Goal: Task Accomplishment & Management: Manage account settings

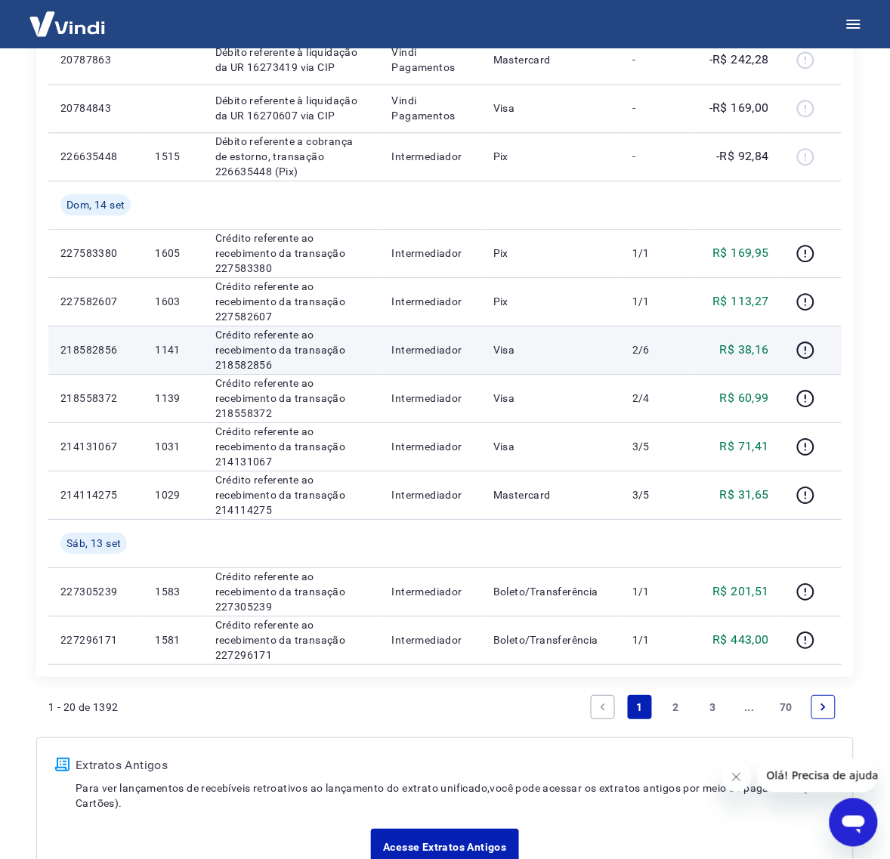
scroll to position [755, 0]
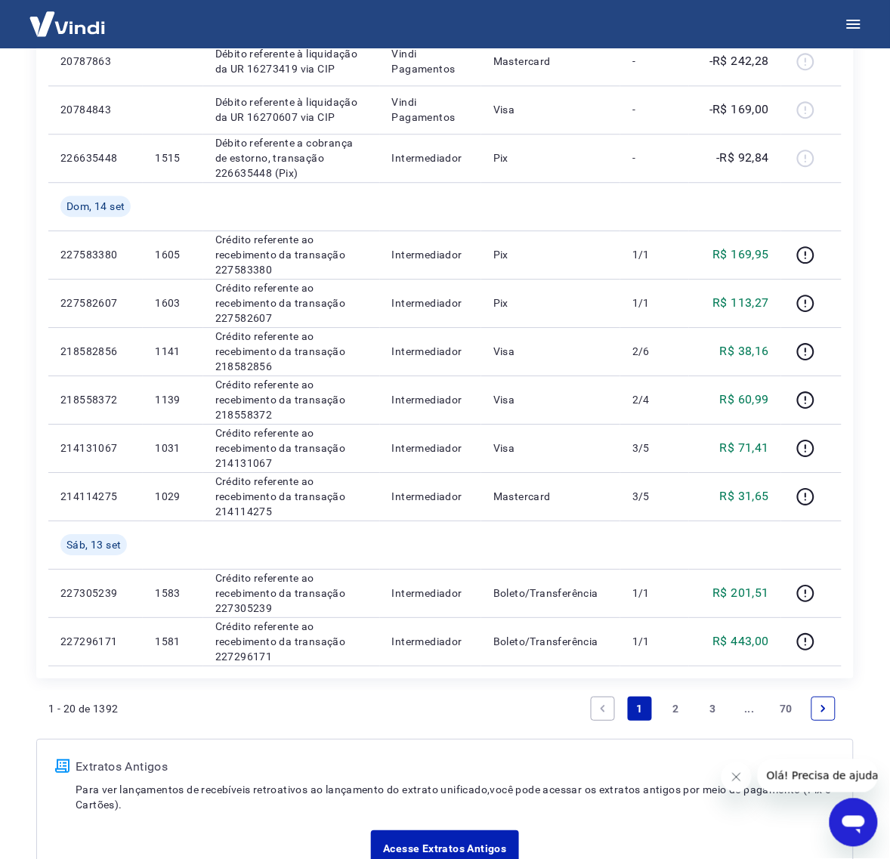
click at [824, 708] on icon "Next page" at bounding box center [823, 708] width 5 height 7
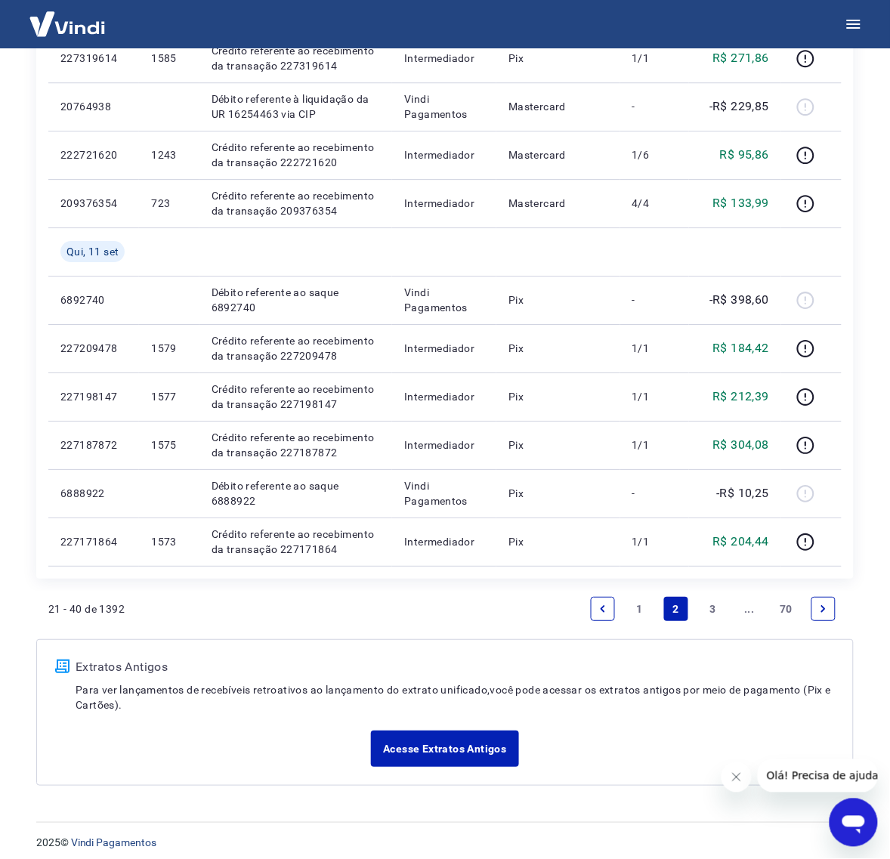
scroll to position [865, 0]
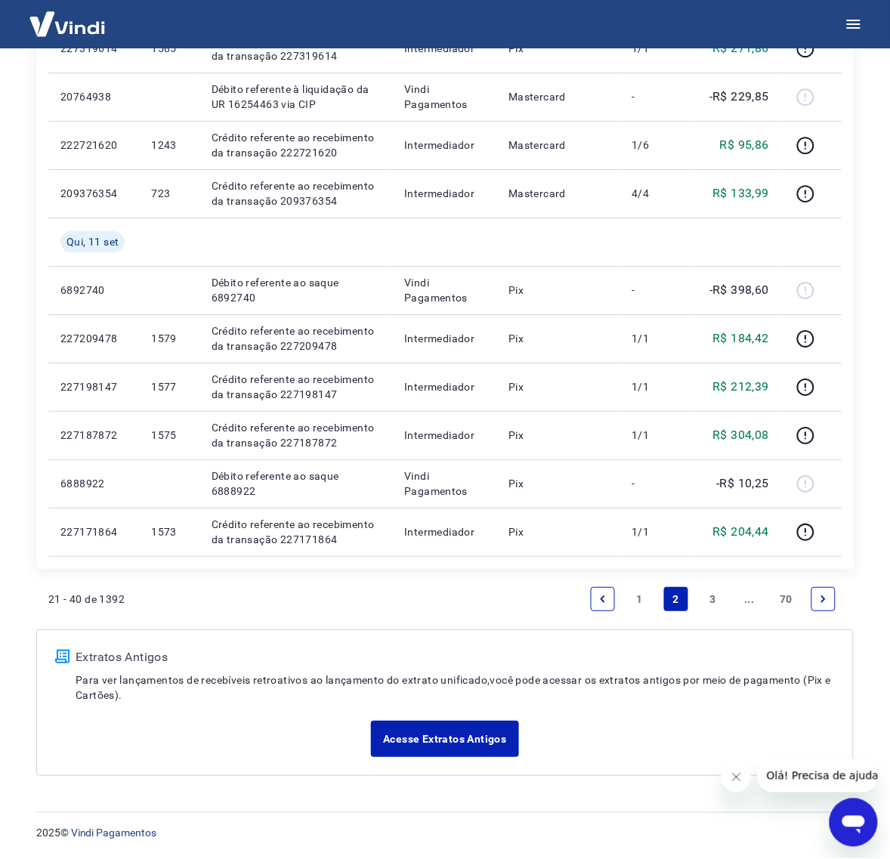
drag, startPoint x: 606, startPoint y: 597, endPoint x: 606, endPoint y: 624, distance: 26.4
click at [606, 597] on icon "Previous page" at bounding box center [602, 599] width 11 height 11
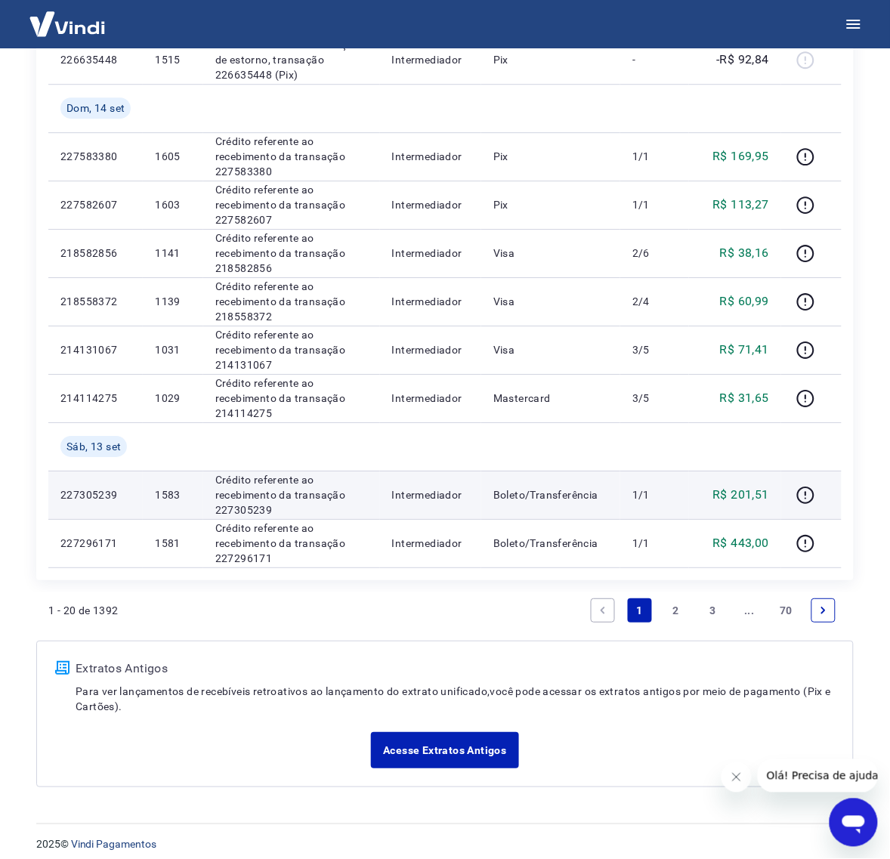
scroll to position [865, 0]
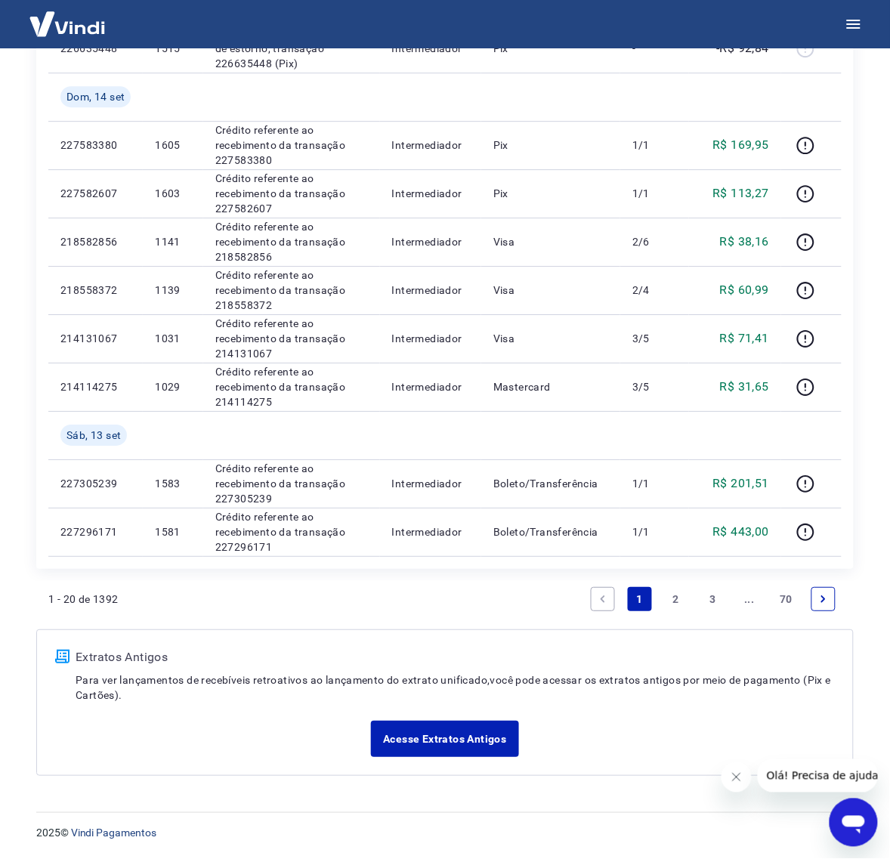
click at [819, 597] on icon "Next page" at bounding box center [823, 599] width 11 height 11
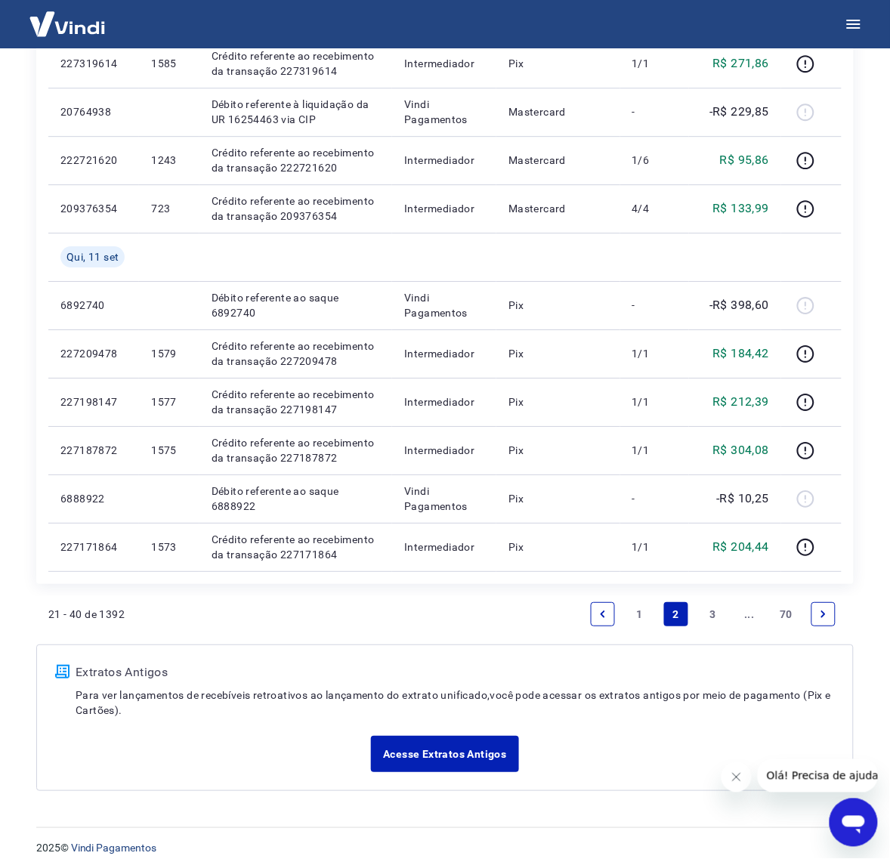
scroll to position [865, 0]
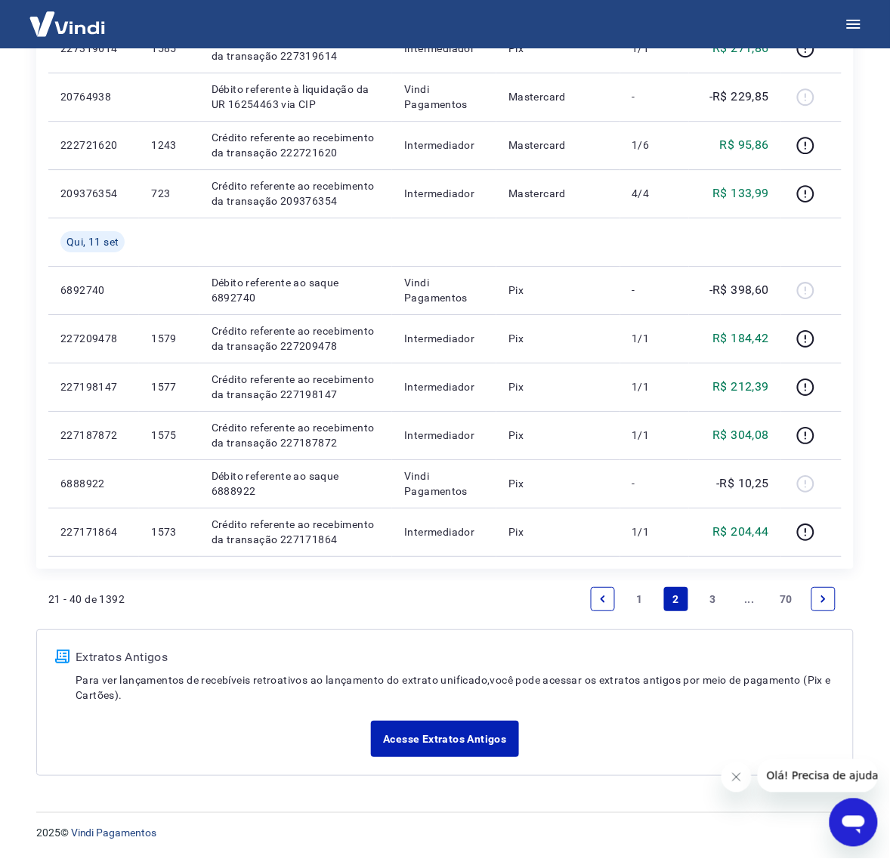
click at [648, 597] on link "1" at bounding box center [640, 599] width 24 height 24
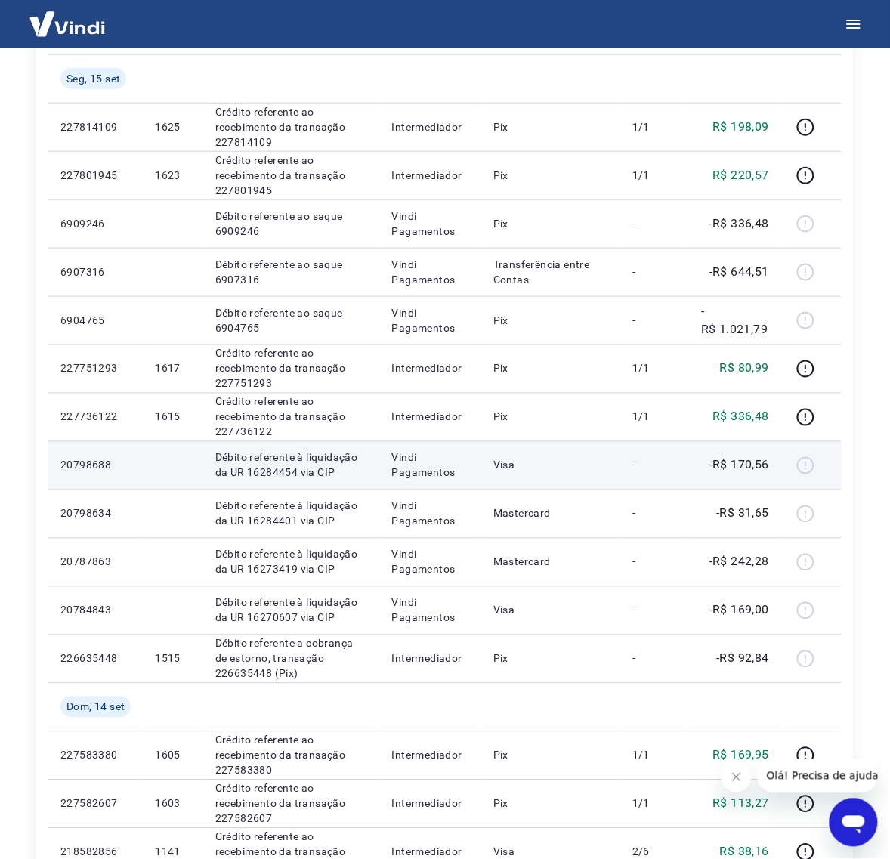
scroll to position [189, 0]
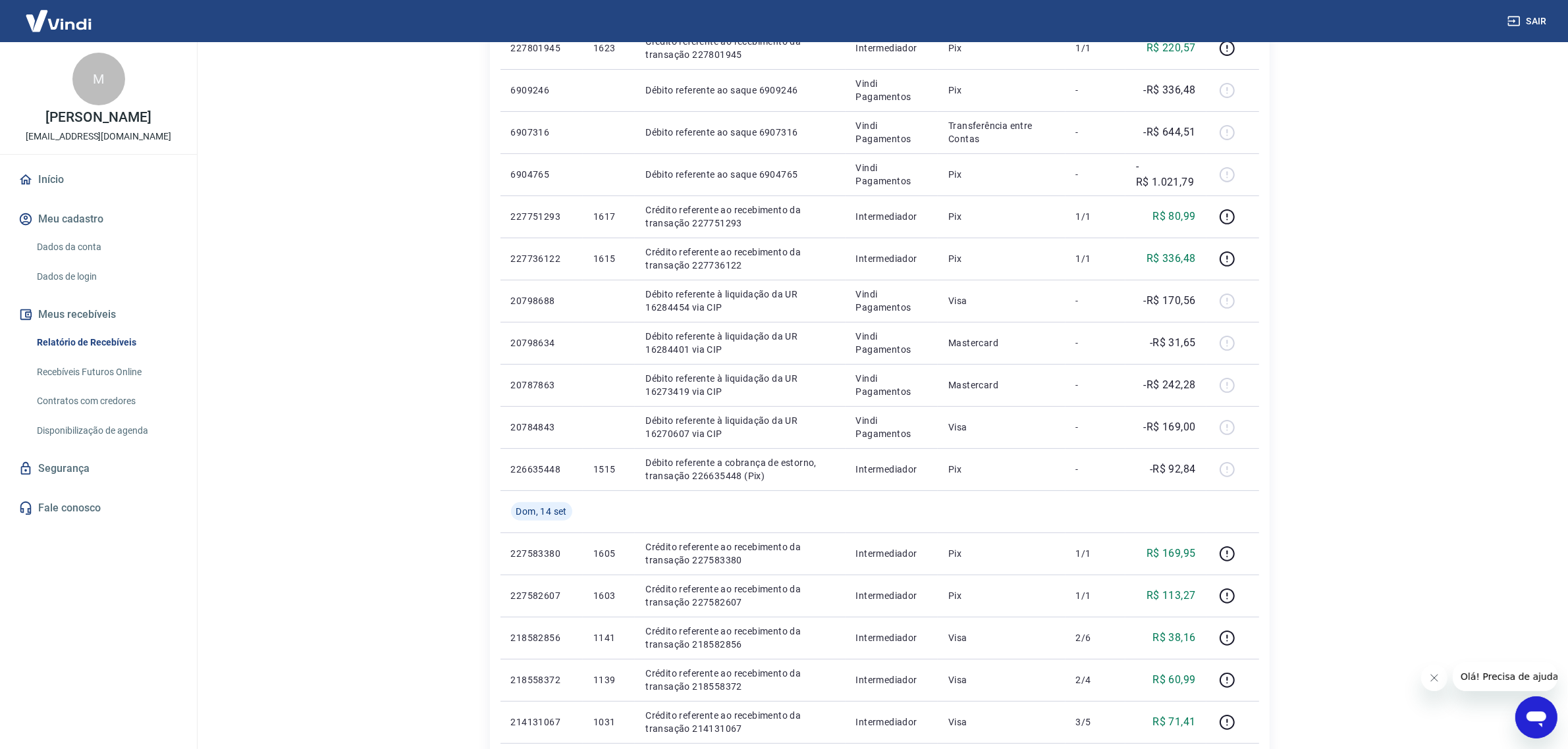
scroll to position [295, 0]
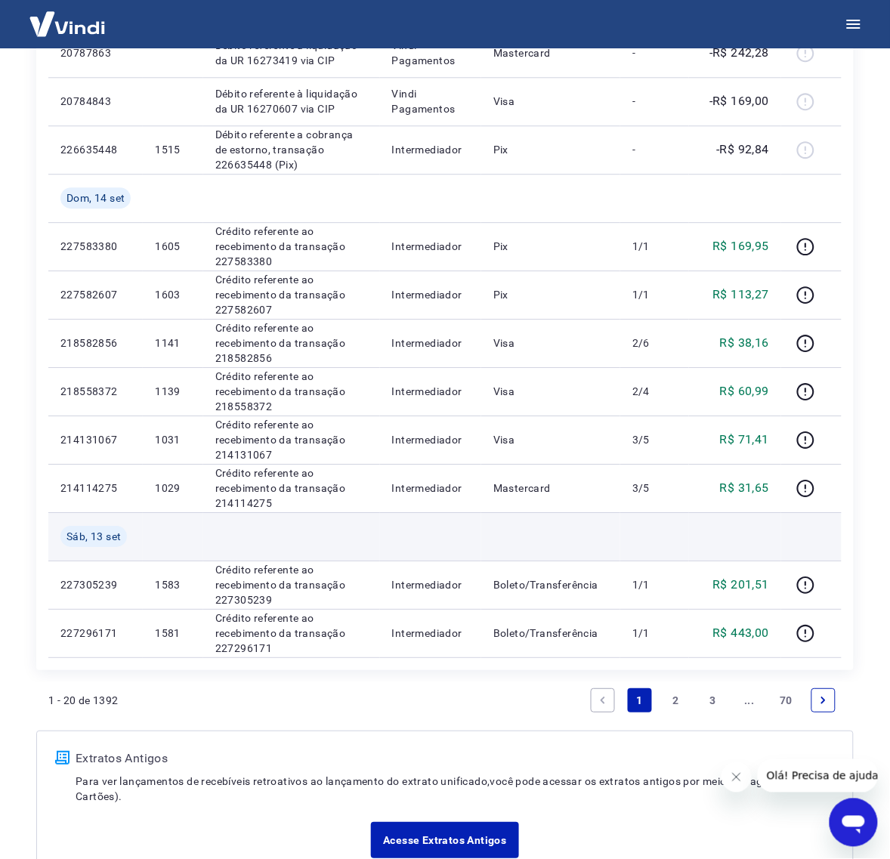
scroll to position [865, 0]
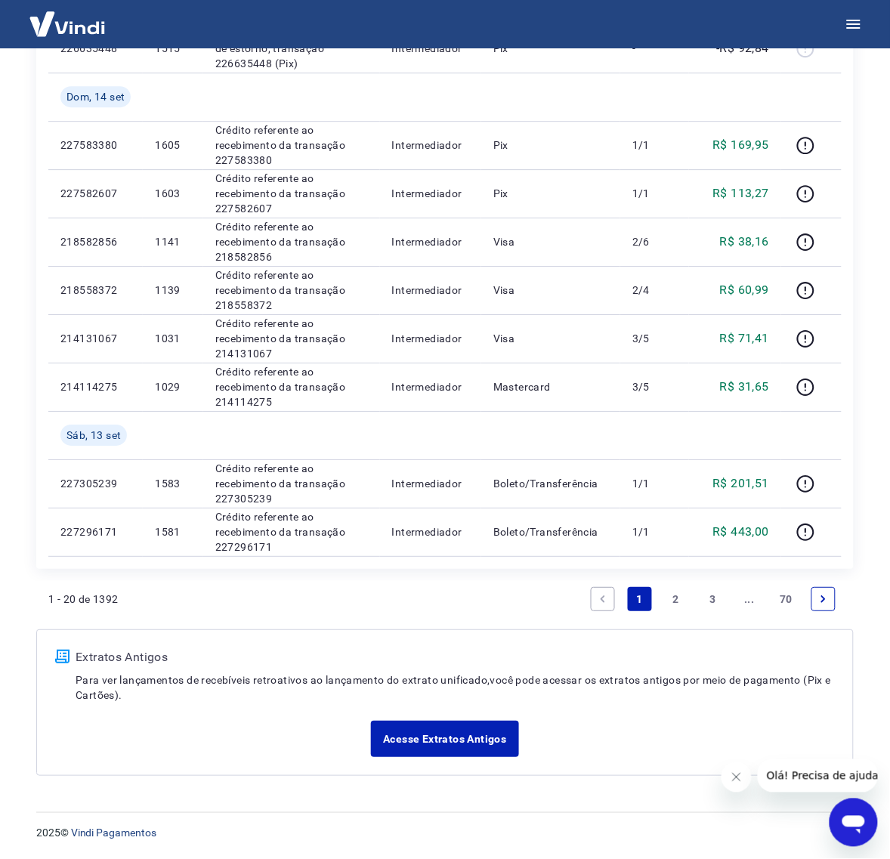
click at [828, 594] on icon "Next page" at bounding box center [823, 599] width 11 height 11
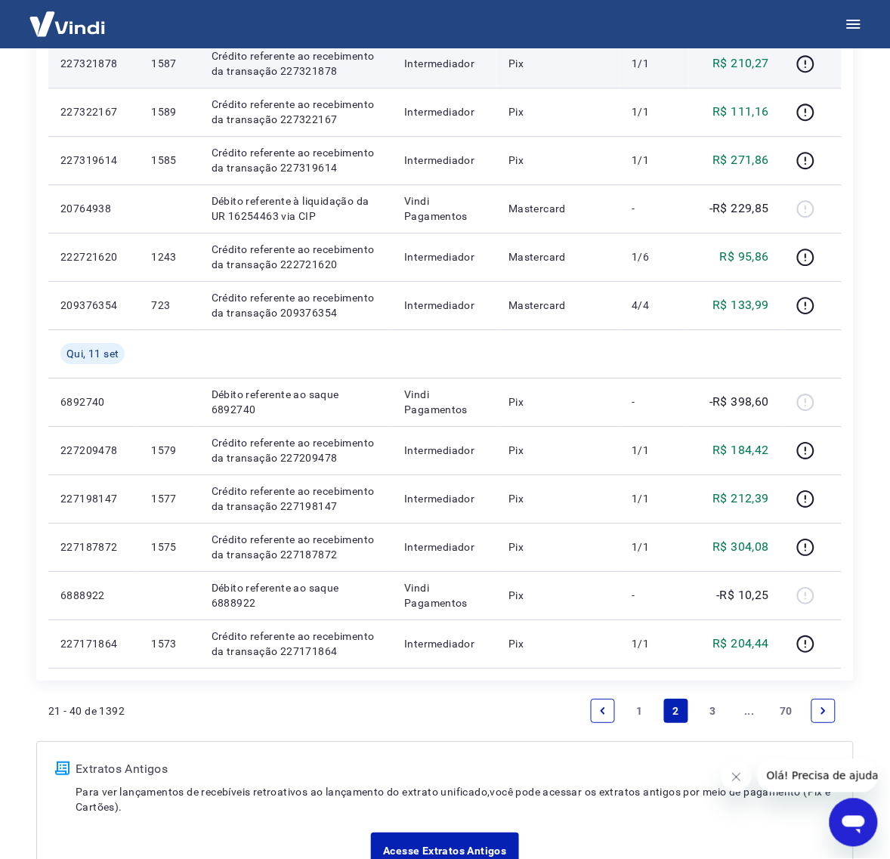
scroll to position [755, 0]
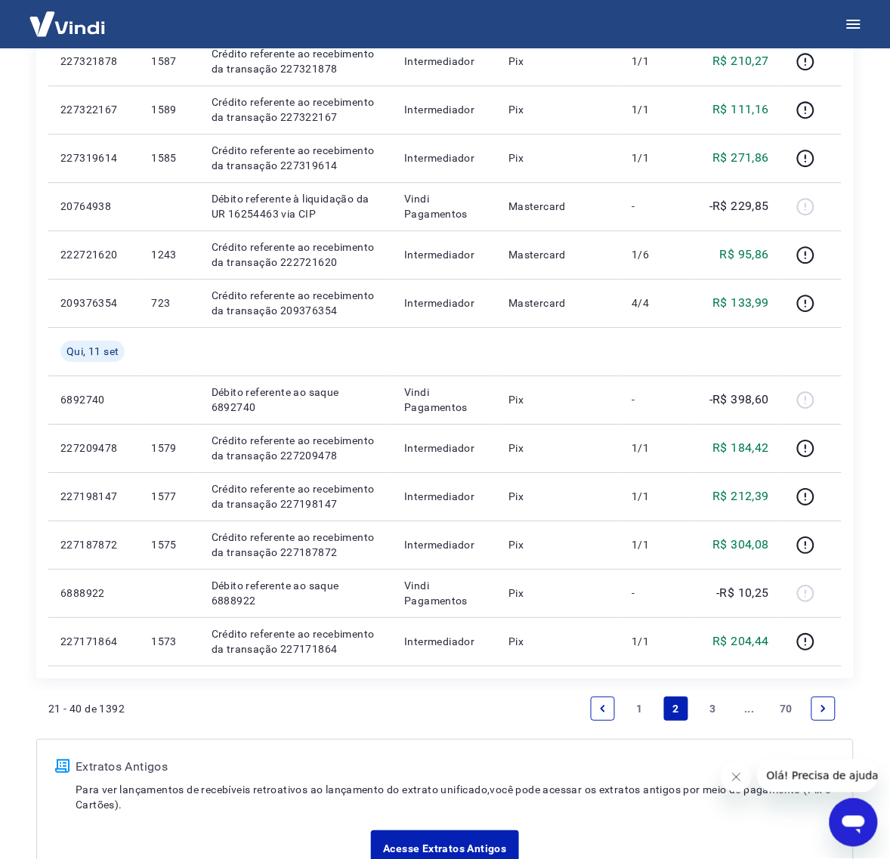
click at [828, 706] on icon "Next page" at bounding box center [823, 708] width 11 height 11
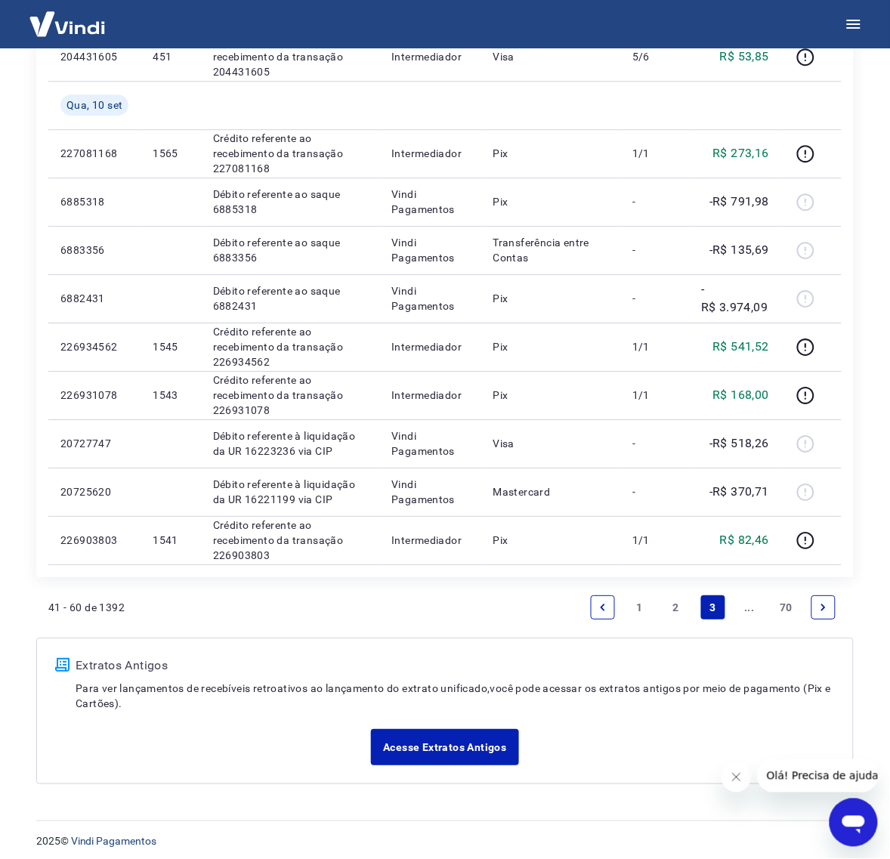
scroll to position [816, 0]
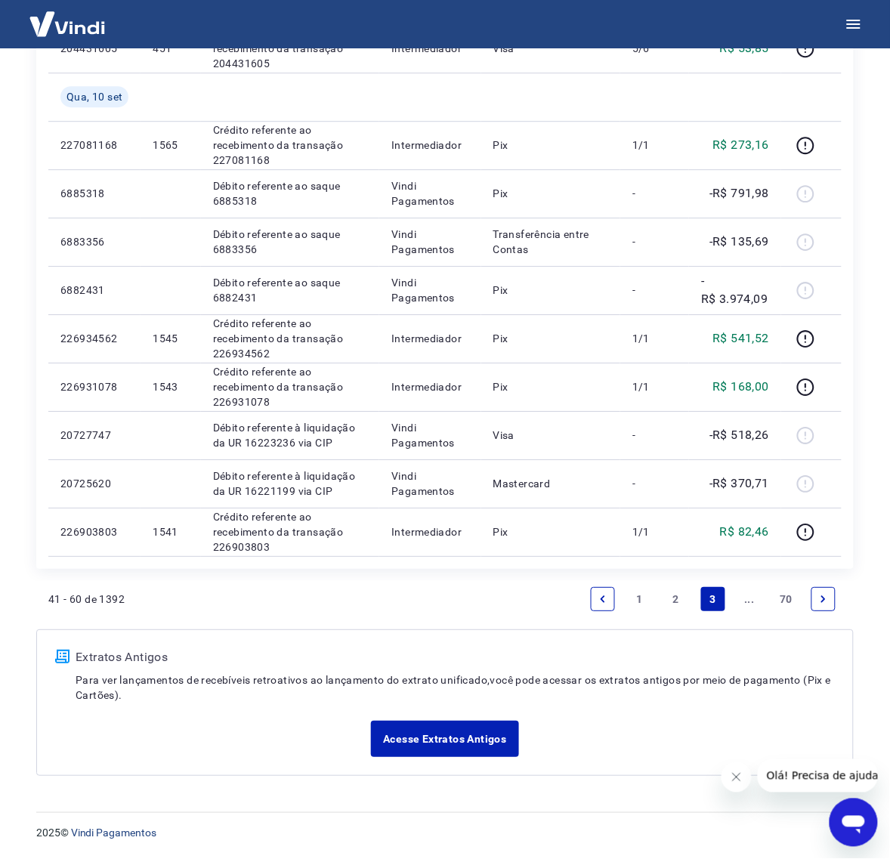
click at [606, 595] on icon "Previous page" at bounding box center [602, 599] width 11 height 11
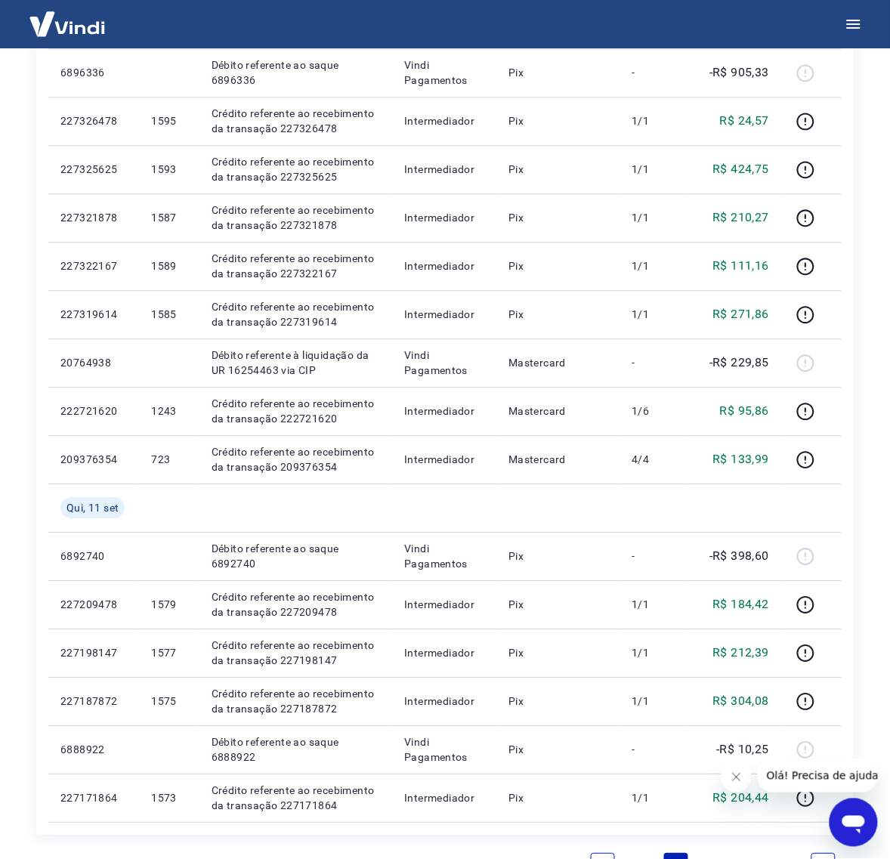
scroll to position [865, 0]
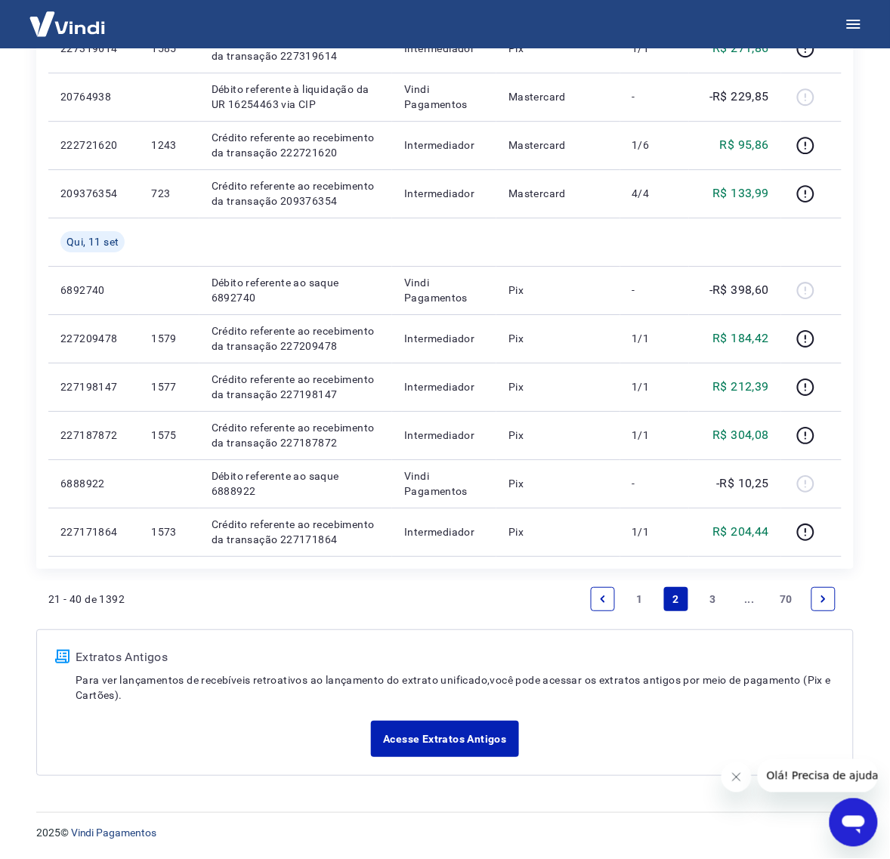
drag, startPoint x: 599, startPoint y: 580, endPoint x: 599, endPoint y: 591, distance: 11.3
click at [599, 582] on li "Pagination" at bounding box center [603, 599] width 36 height 36
click at [600, 598] on icon "Previous page" at bounding box center [602, 599] width 11 height 11
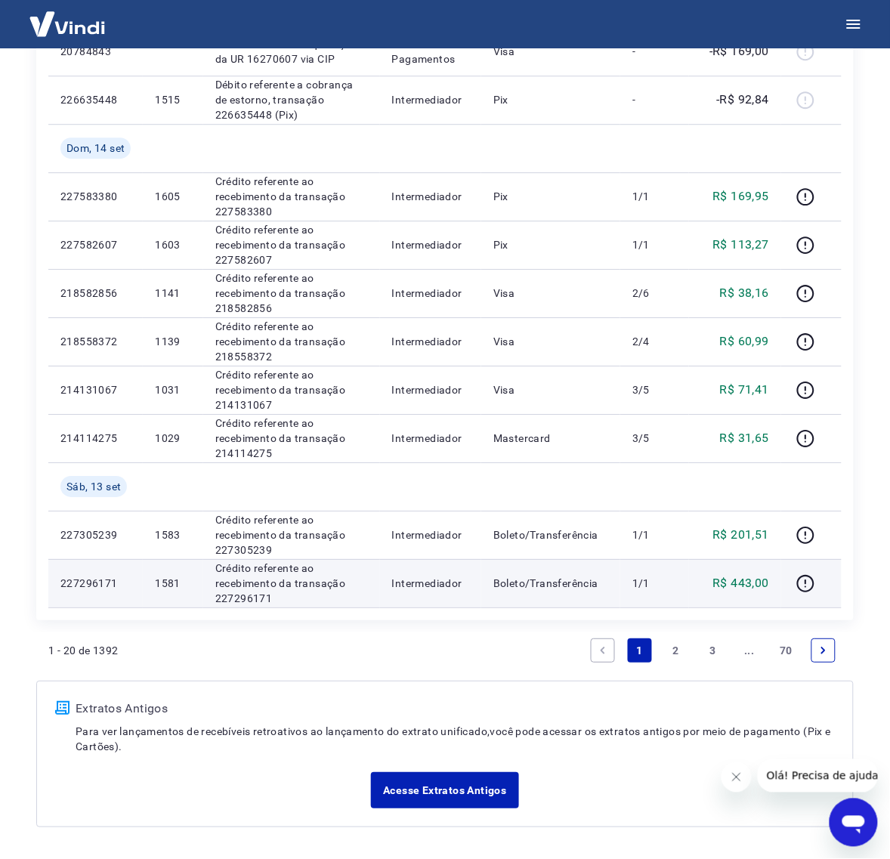
scroll to position [850, 0]
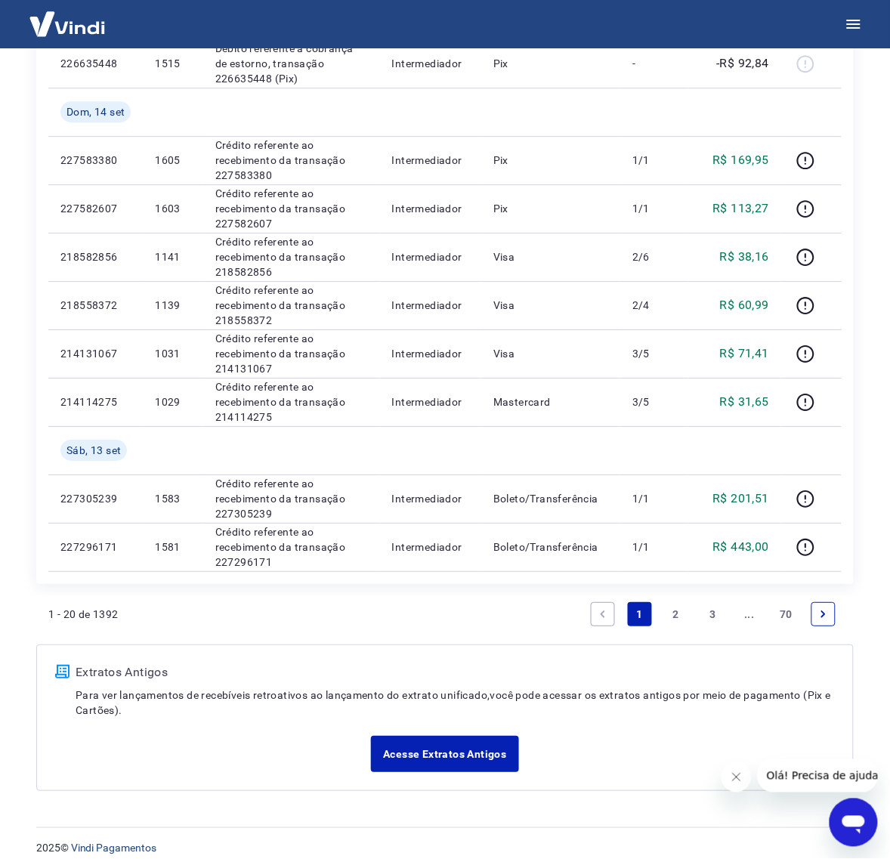
click at [823, 613] on icon "Next page" at bounding box center [823, 613] width 5 height 7
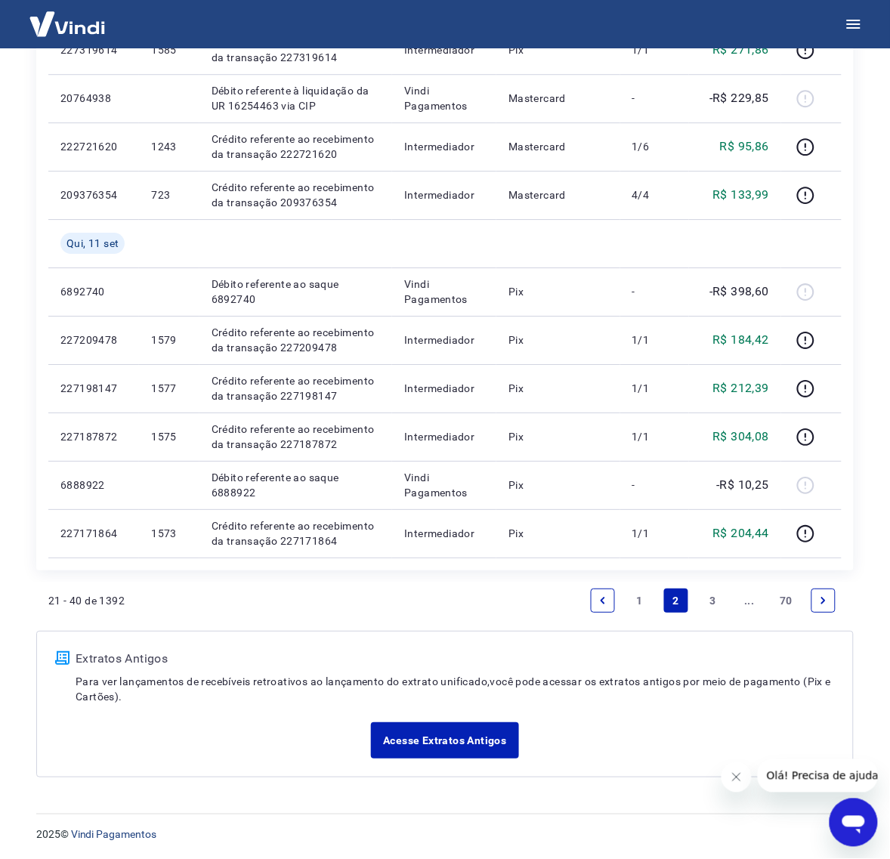
scroll to position [865, 0]
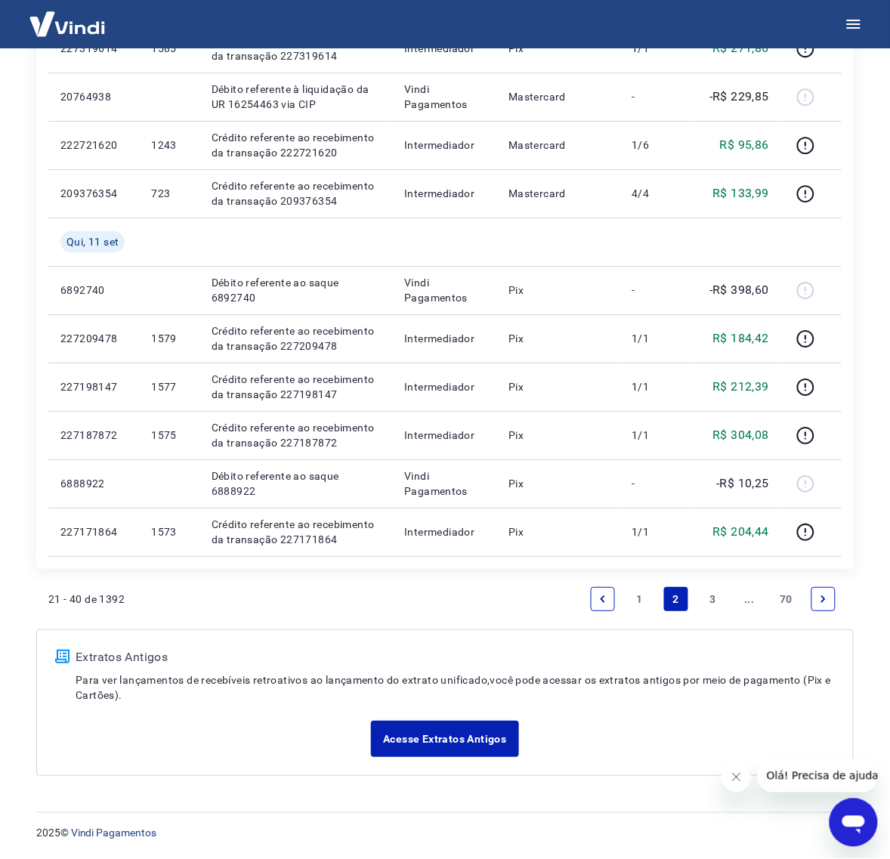
click at [638, 601] on link "1" at bounding box center [640, 599] width 24 height 24
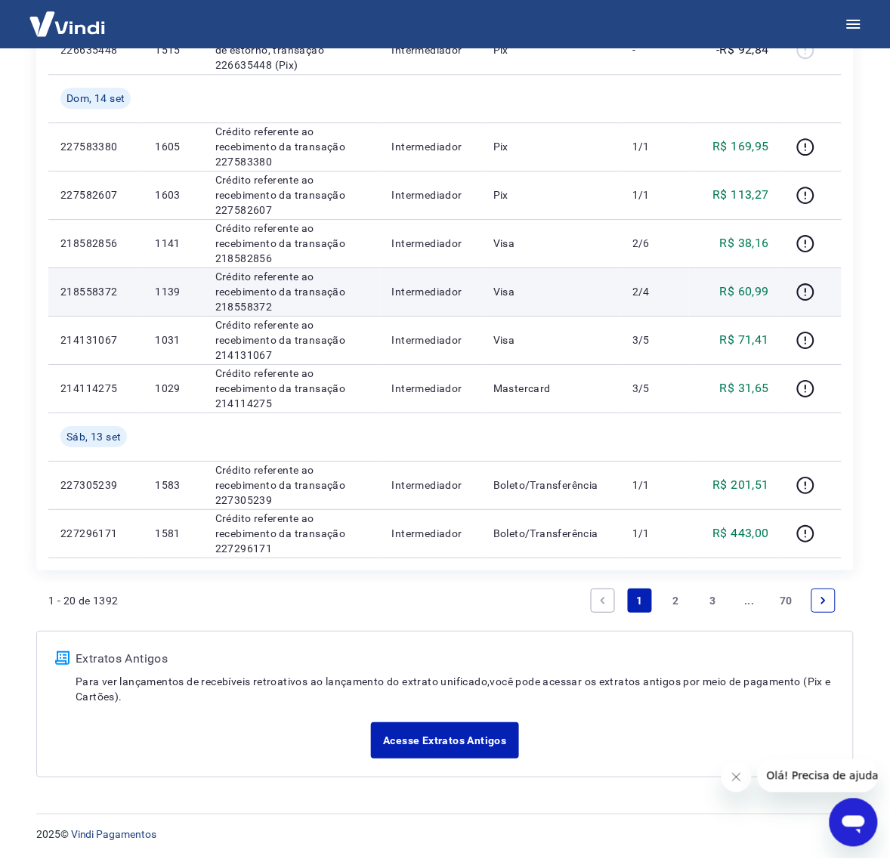
scroll to position [865, 0]
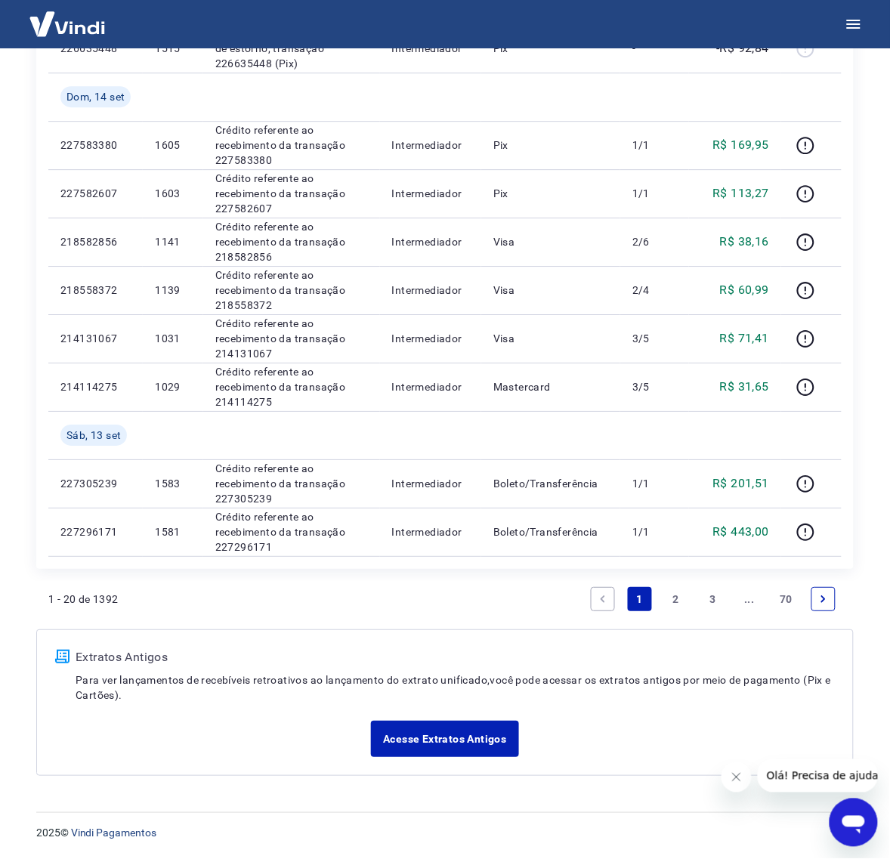
click at [825, 600] on icon "Next page" at bounding box center [823, 599] width 11 height 11
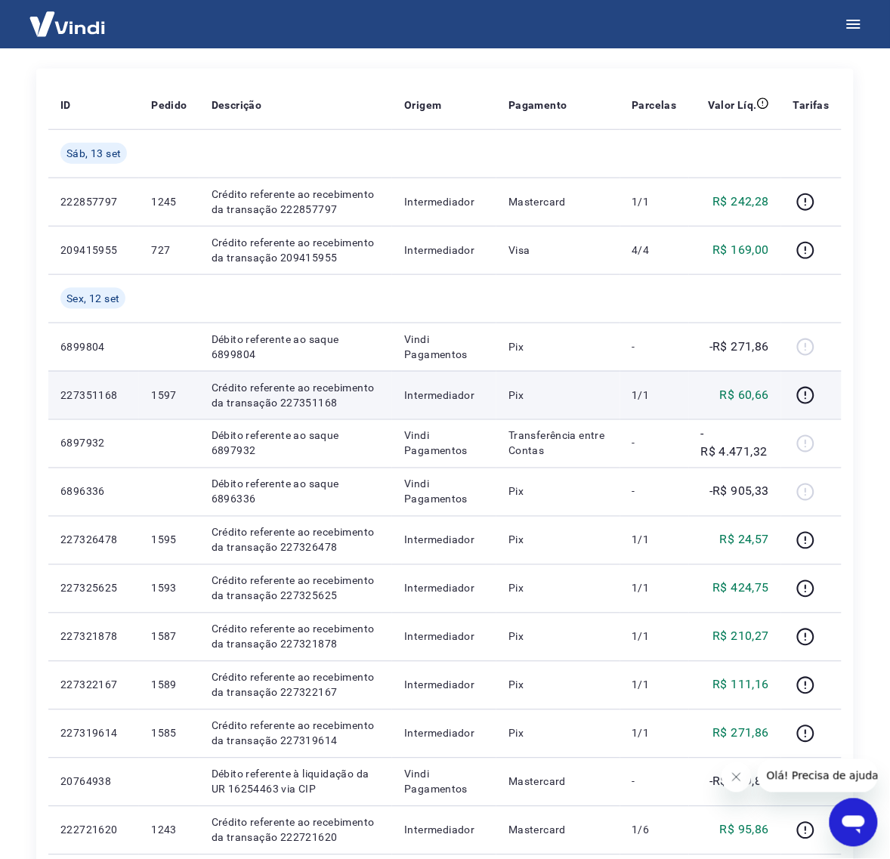
scroll to position [189, 0]
